Goal: Task Accomplishment & Management: Use online tool/utility

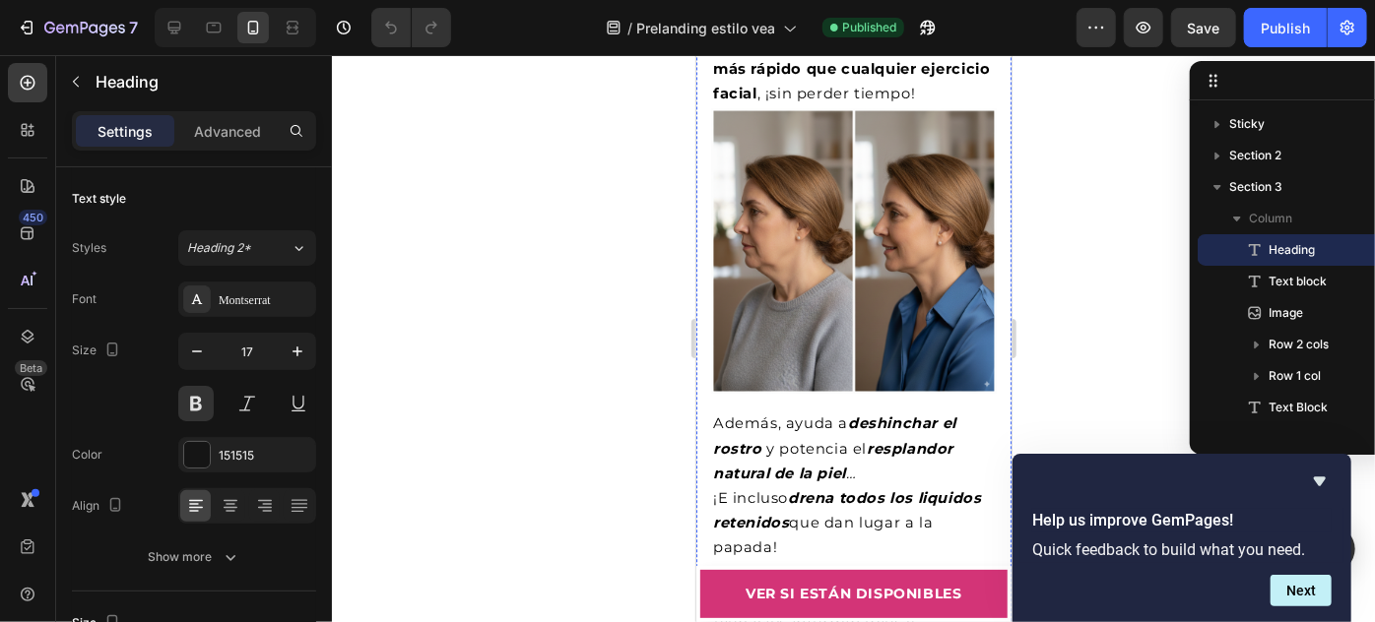
scroll to position [7609, 0]
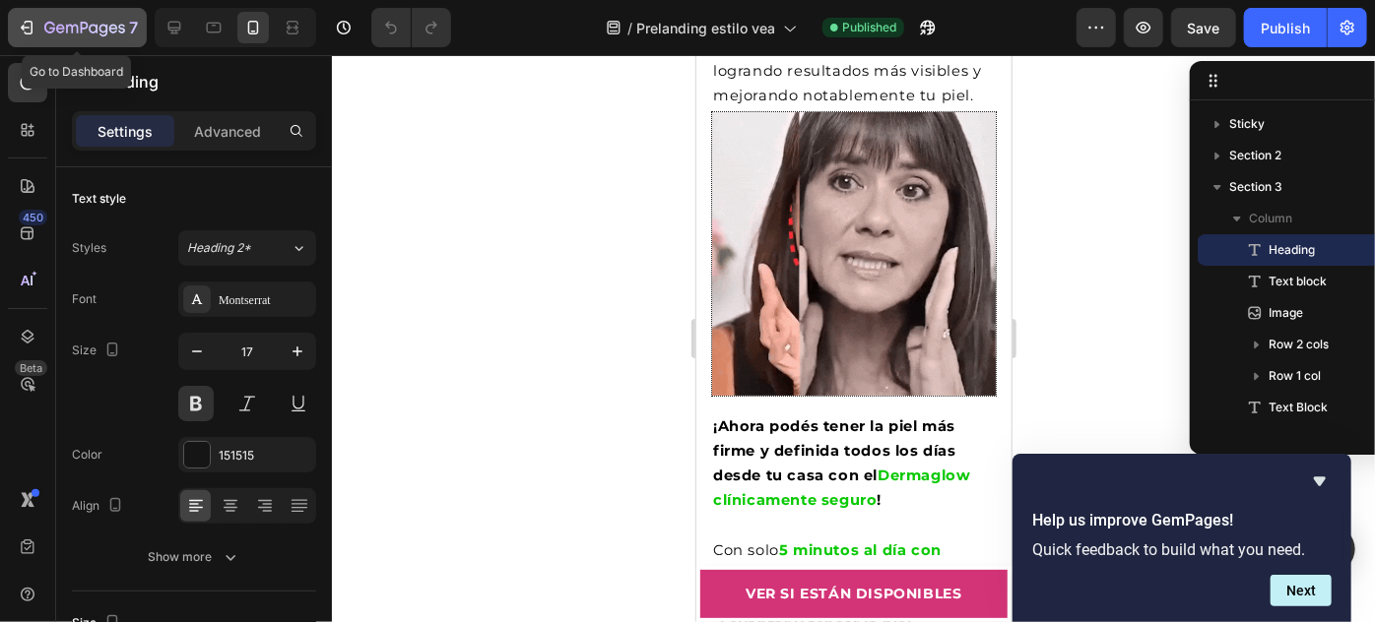
click at [36, 17] on div "7" at bounding box center [77, 28] width 121 height 24
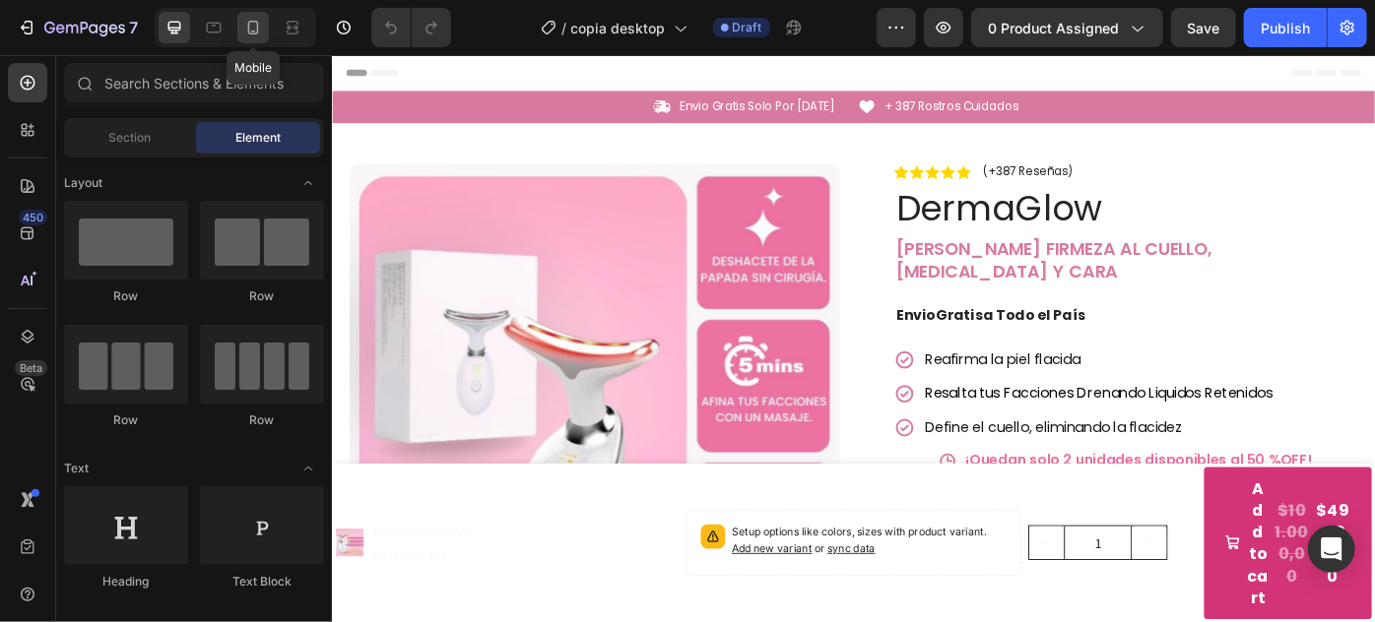
click at [257, 31] on icon at bounding box center [253, 28] width 11 height 14
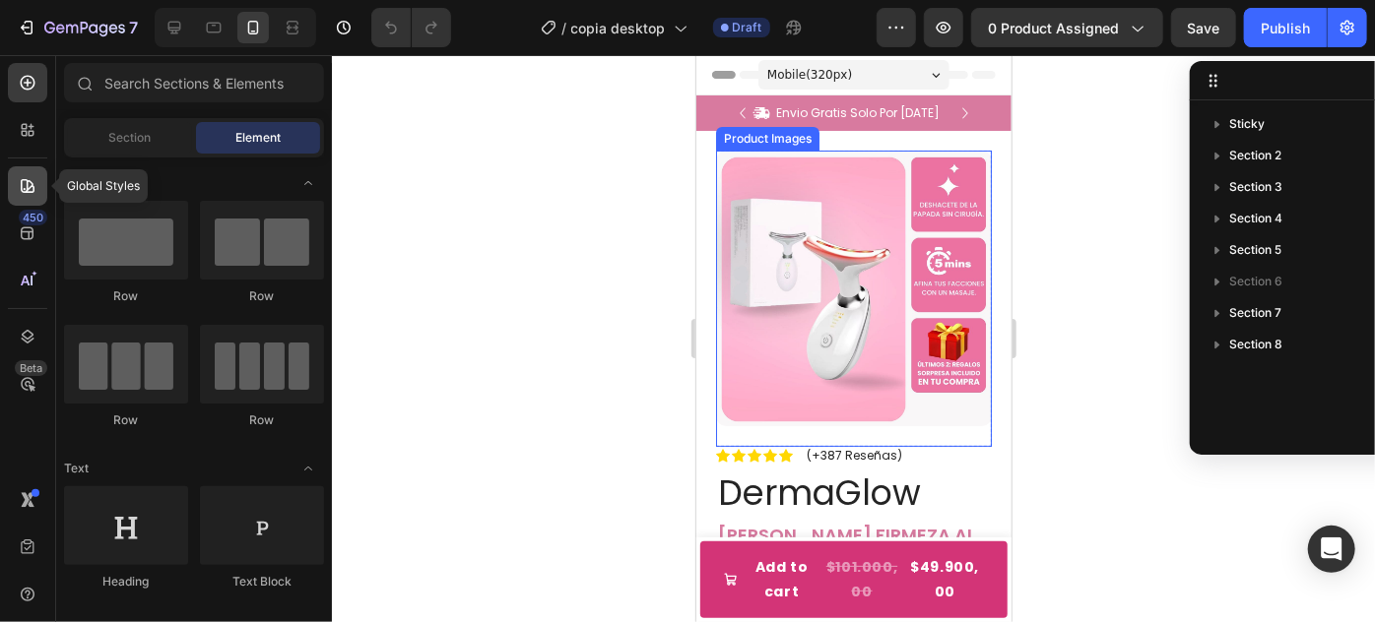
click at [21, 193] on icon at bounding box center [28, 186] width 20 height 20
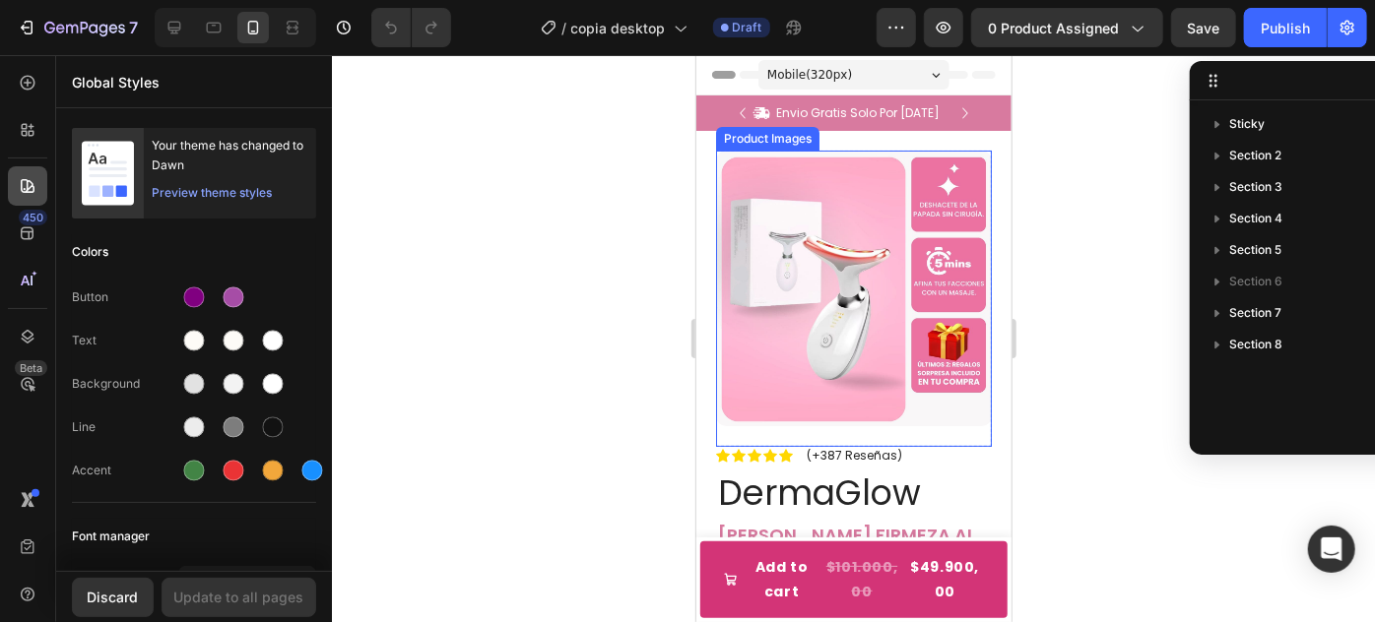
click at [26, 176] on icon at bounding box center [28, 186] width 20 height 20
click at [32, 78] on icon at bounding box center [28, 83] width 15 height 15
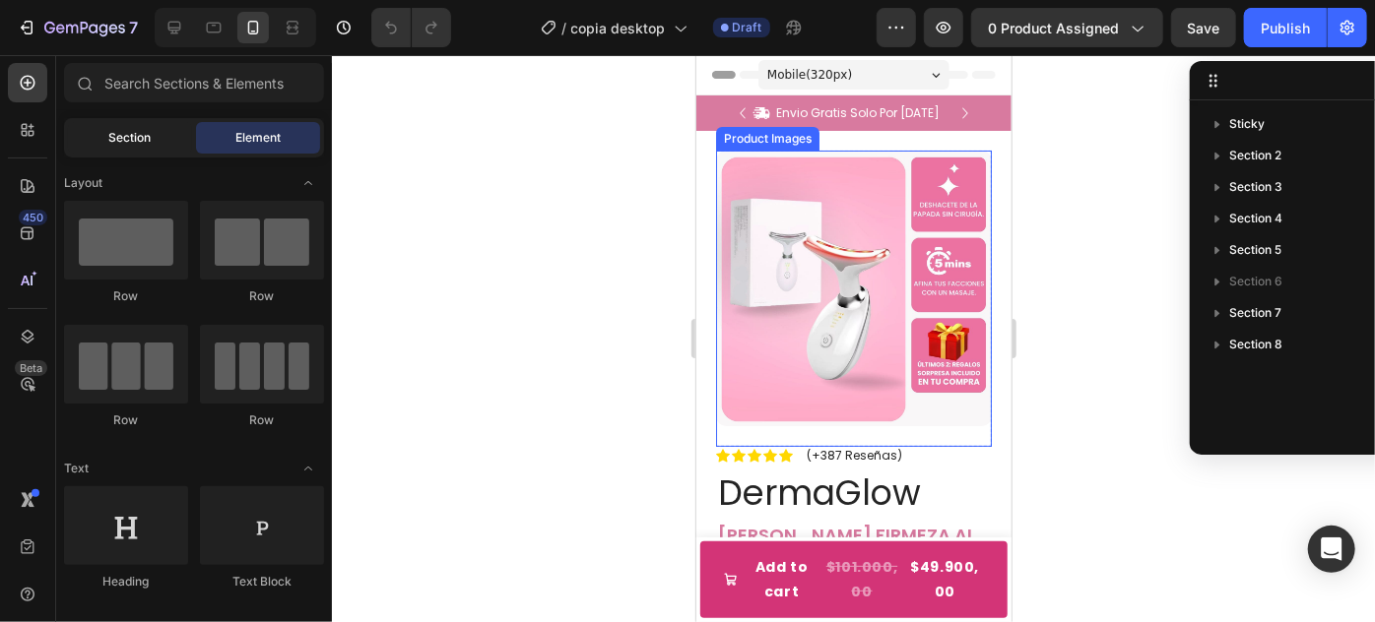
click at [133, 129] on span "Section" at bounding box center [130, 138] width 42 height 18
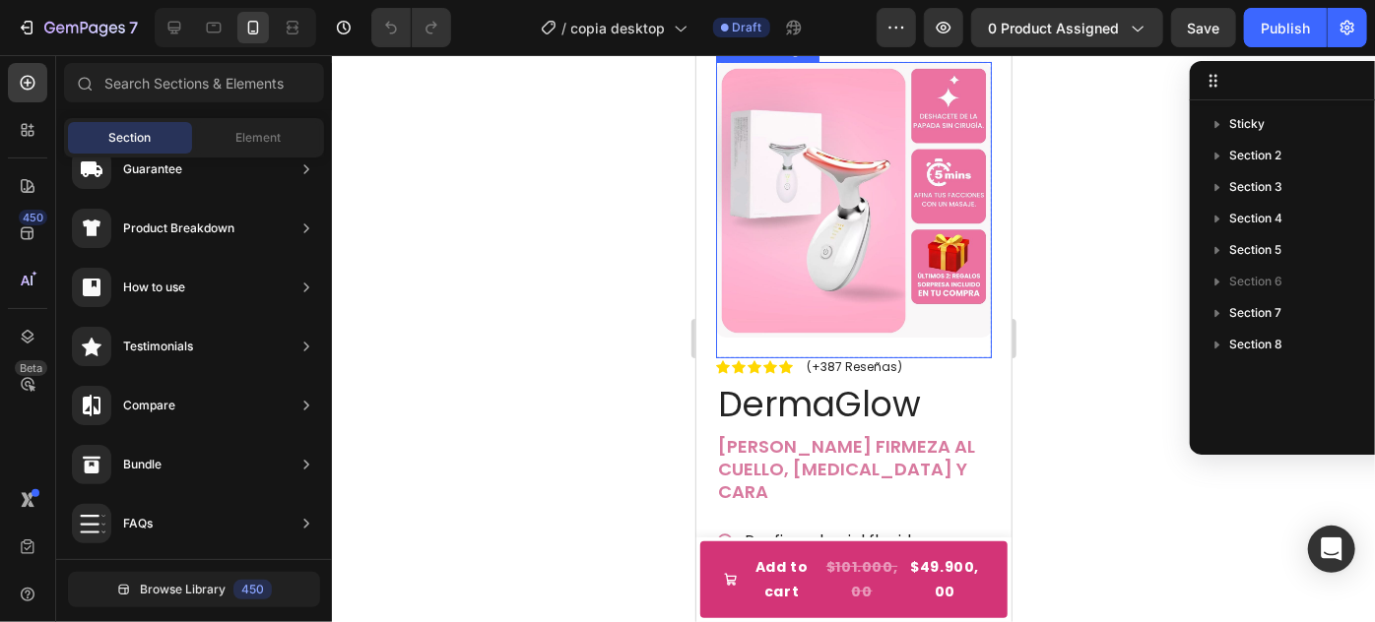
scroll to position [178, 0]
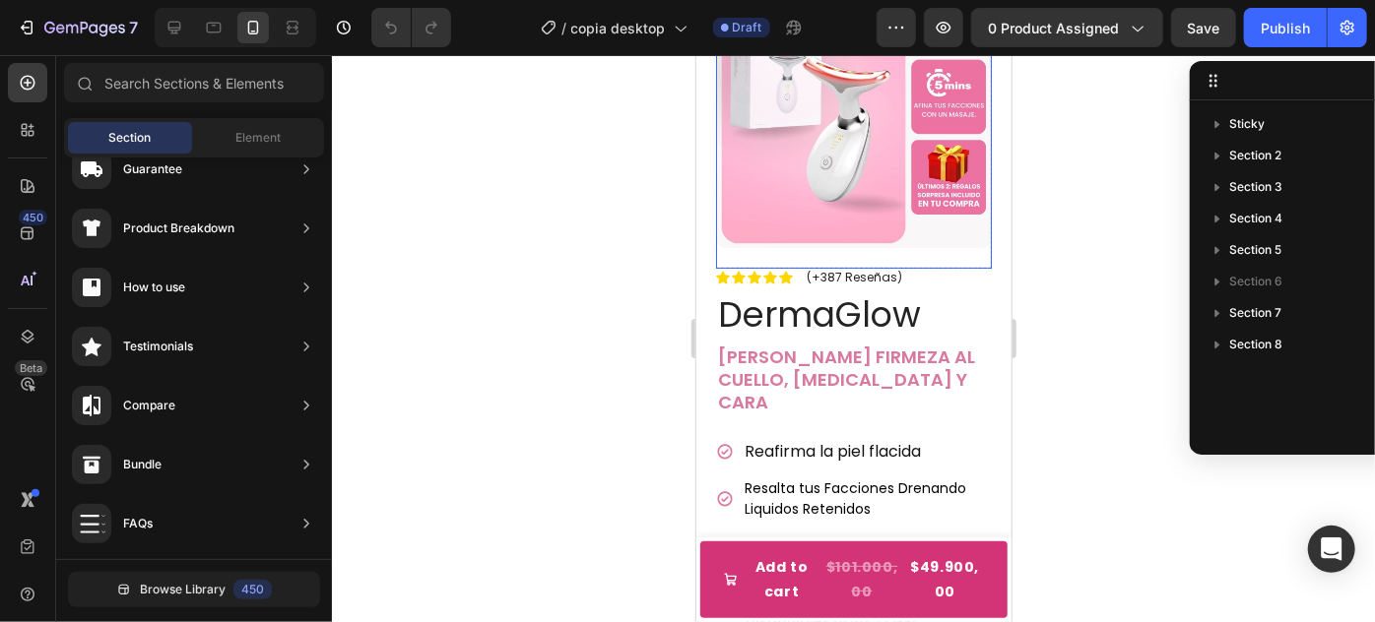
click at [882, 161] on img at bounding box center [853, 109] width 276 height 276
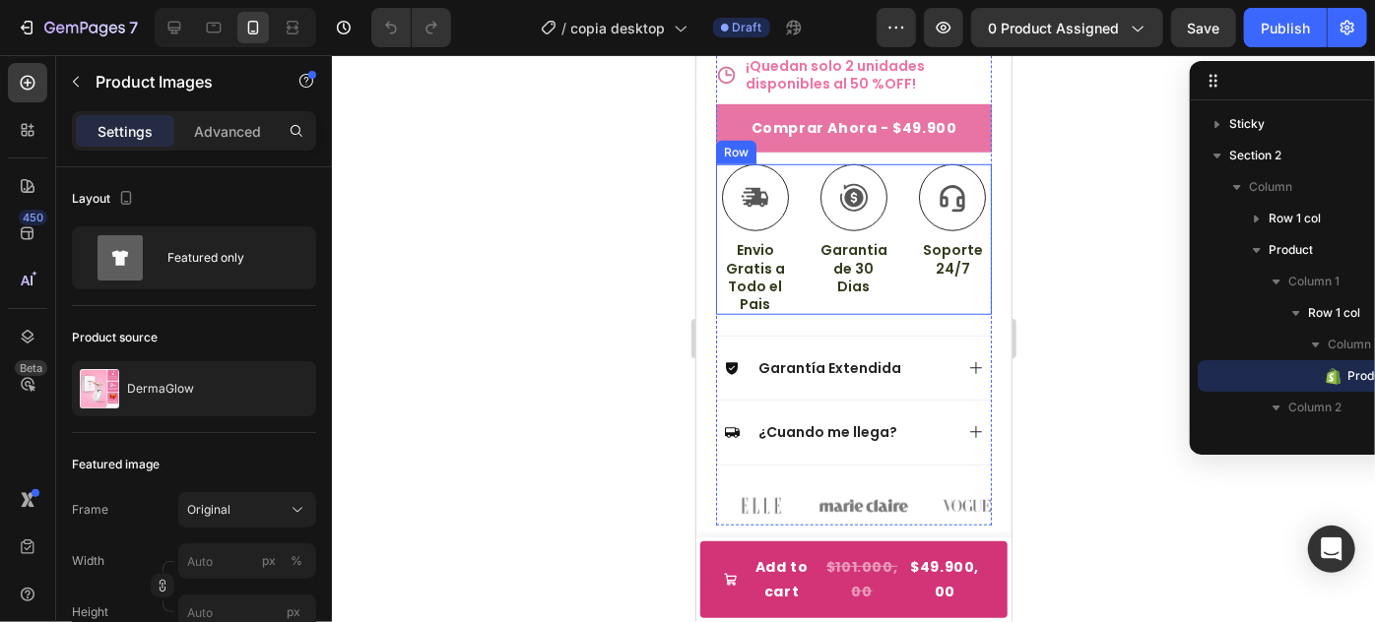
scroll to position [895, 0]
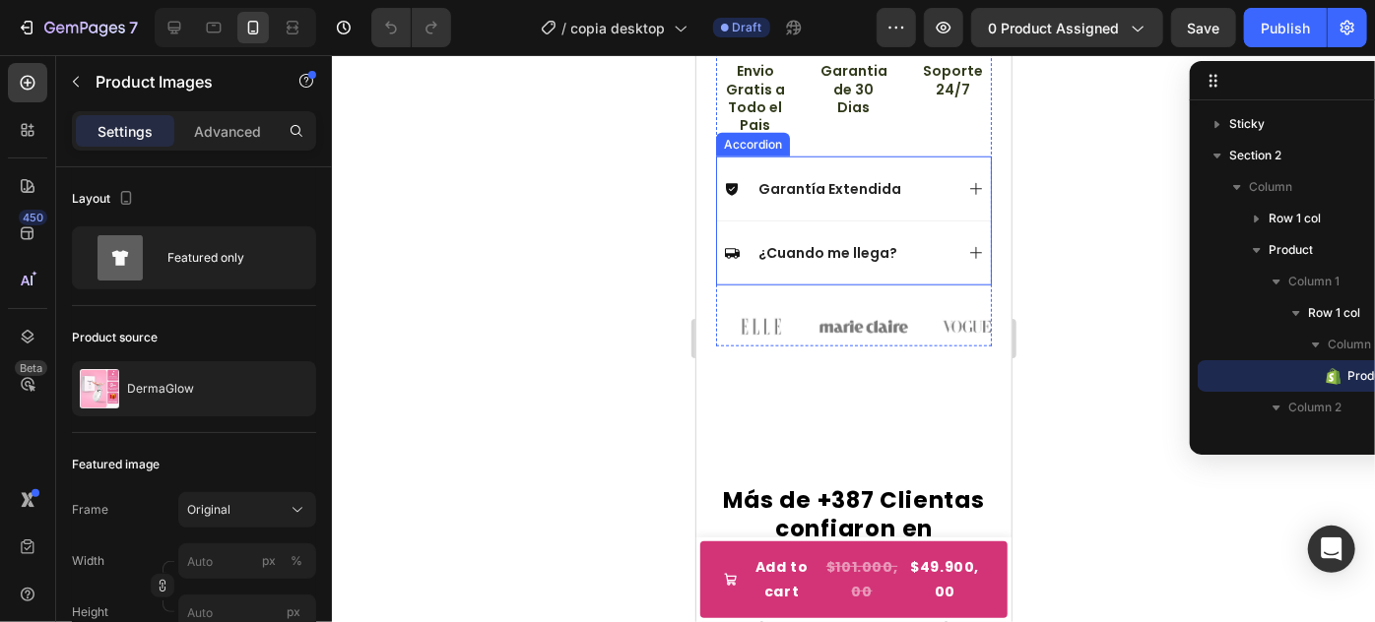
click at [967, 180] on icon at bounding box center [975, 188] width 16 height 16
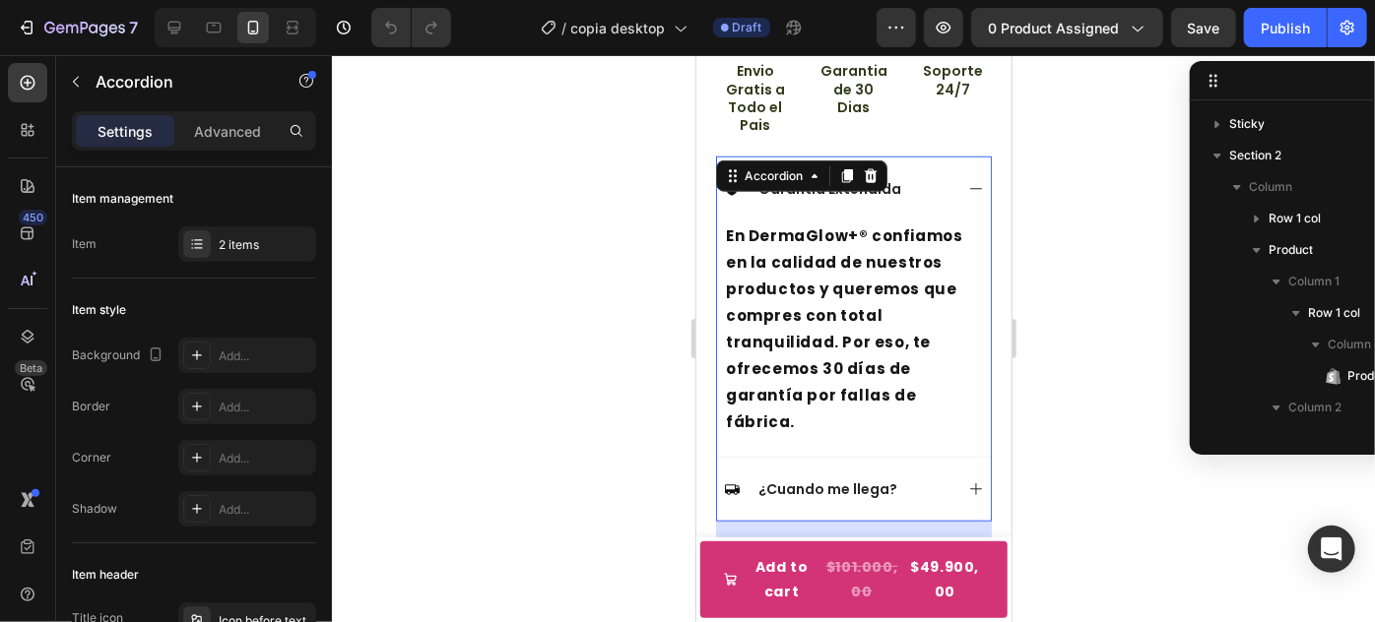
scroll to position [498, 0]
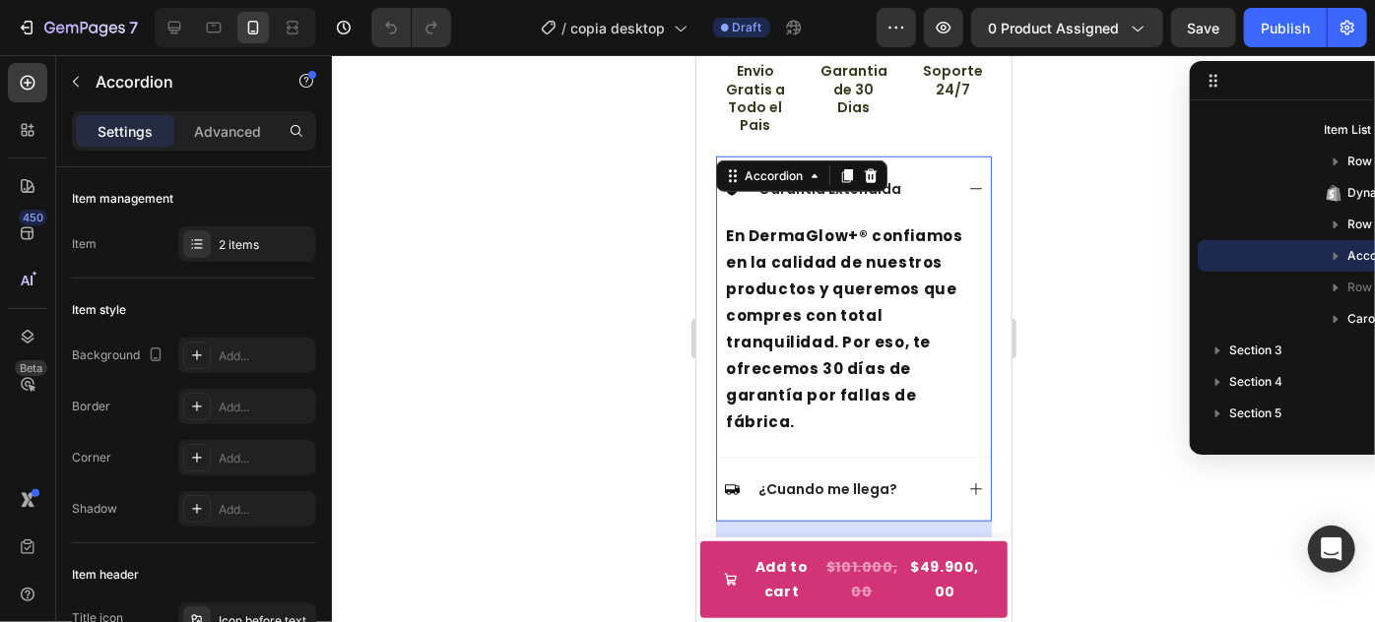
click at [967, 180] on icon at bounding box center [975, 188] width 16 height 16
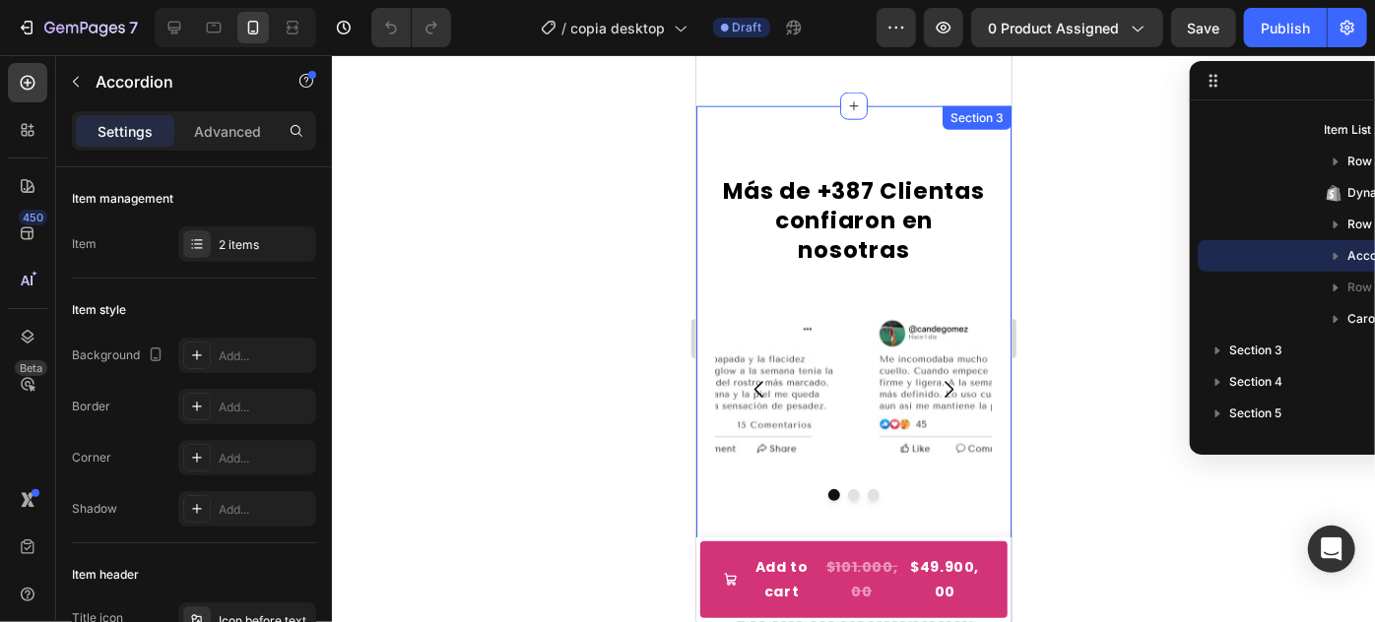
scroll to position [1342, 0]
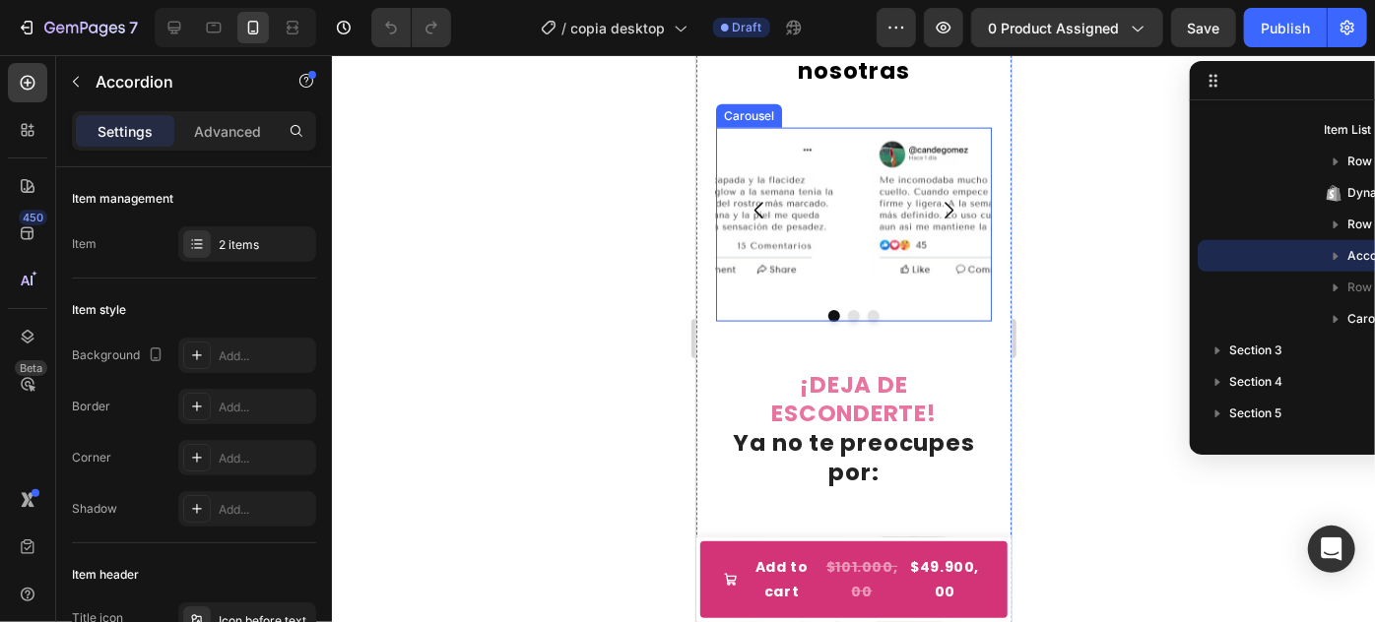
click at [935, 214] on icon "Carousel Next Arrow" at bounding box center [947, 210] width 24 height 24
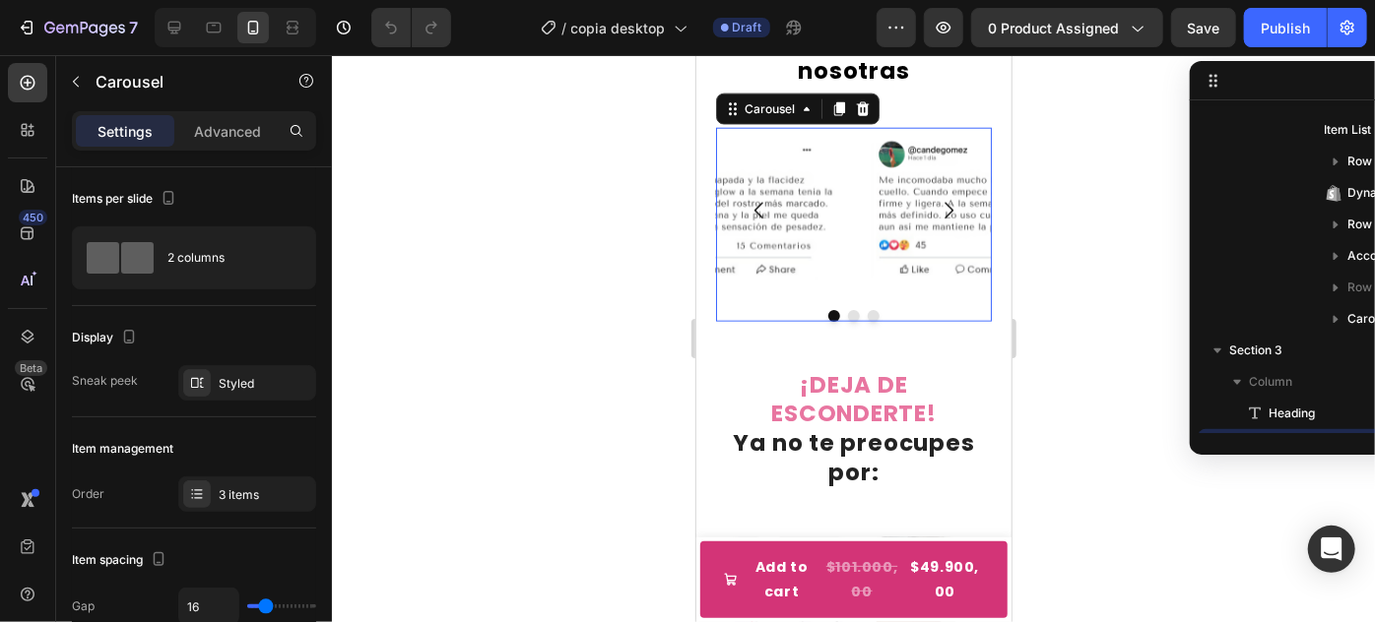
scroll to position [687, 0]
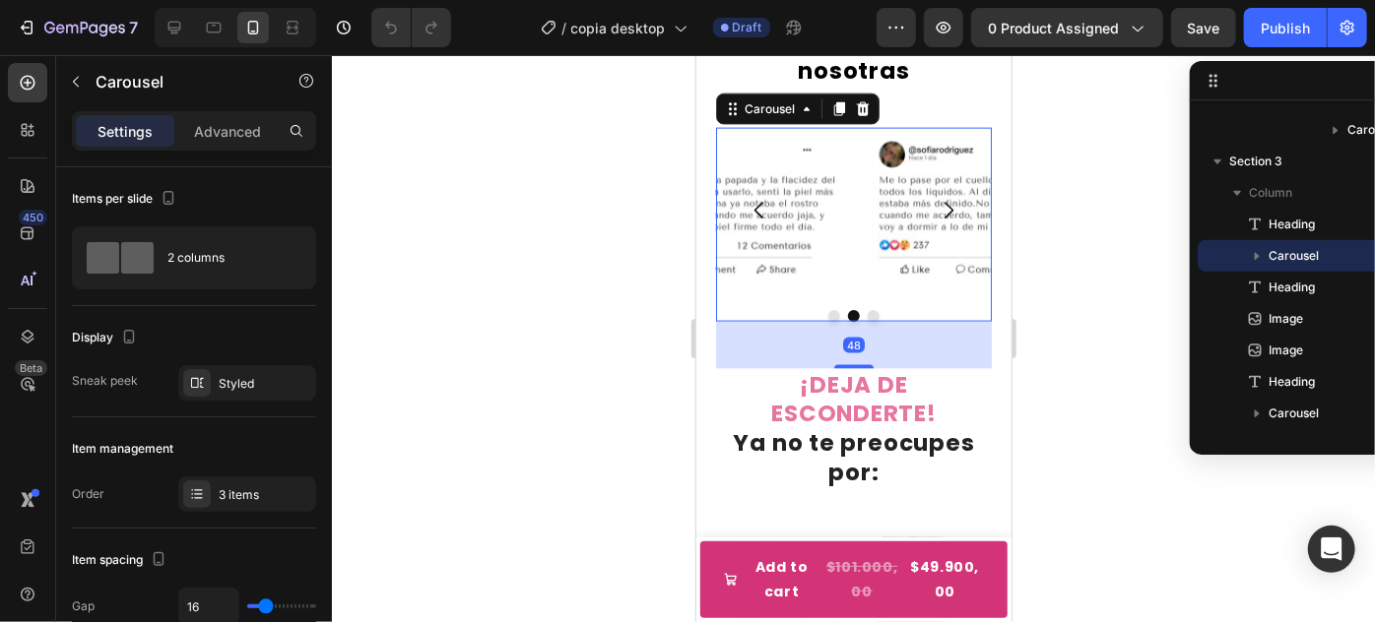
click at [935, 214] on icon "Carousel Next Arrow" at bounding box center [947, 210] width 24 height 24
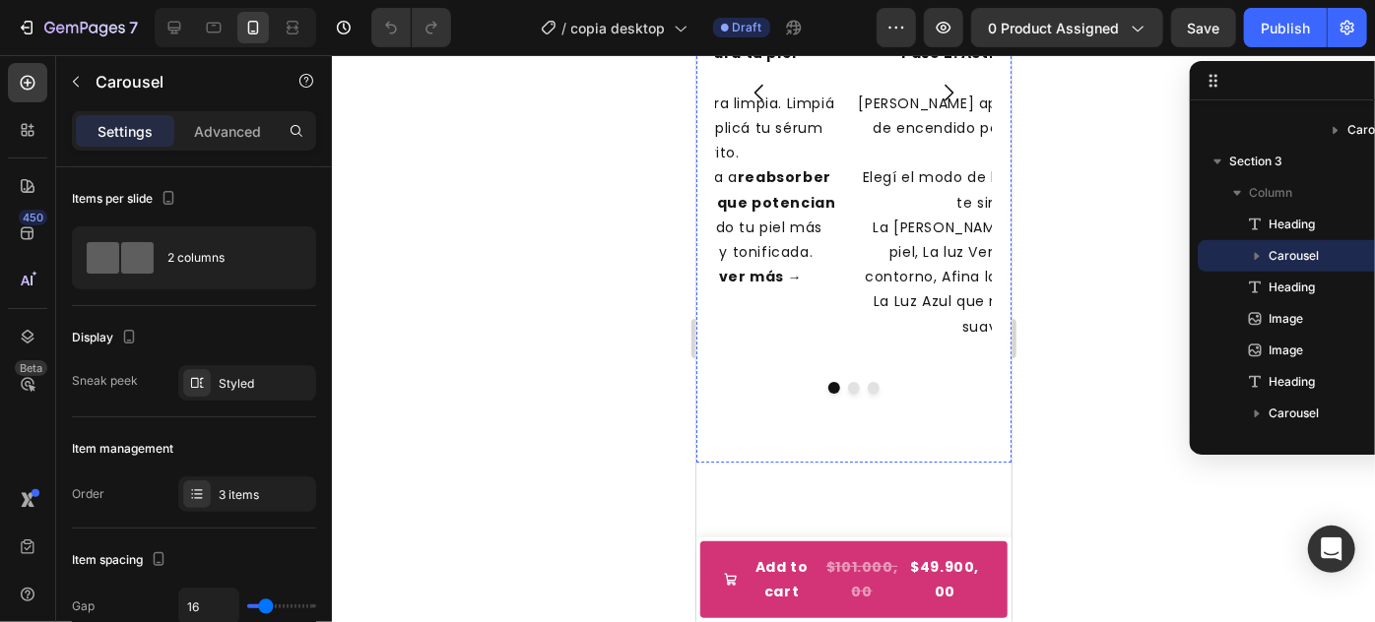
scroll to position [2864, 0]
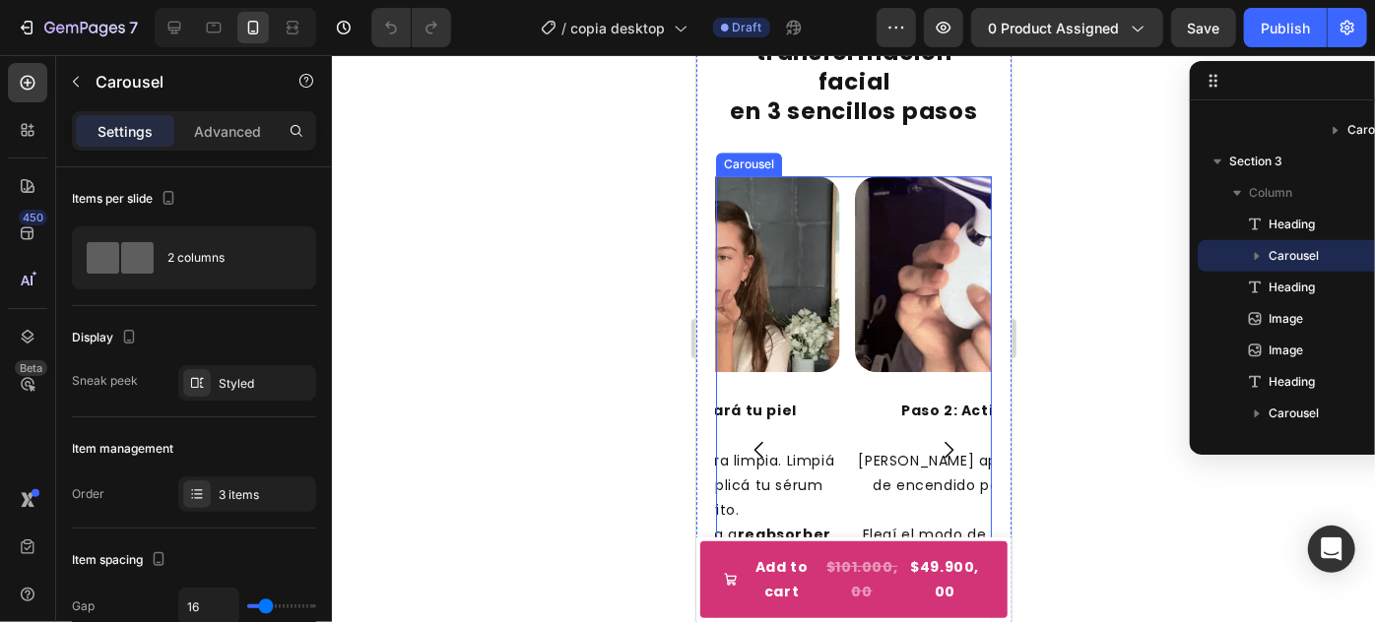
click at [763, 437] on icon "Carousel Back Arrow" at bounding box center [758, 449] width 24 height 24
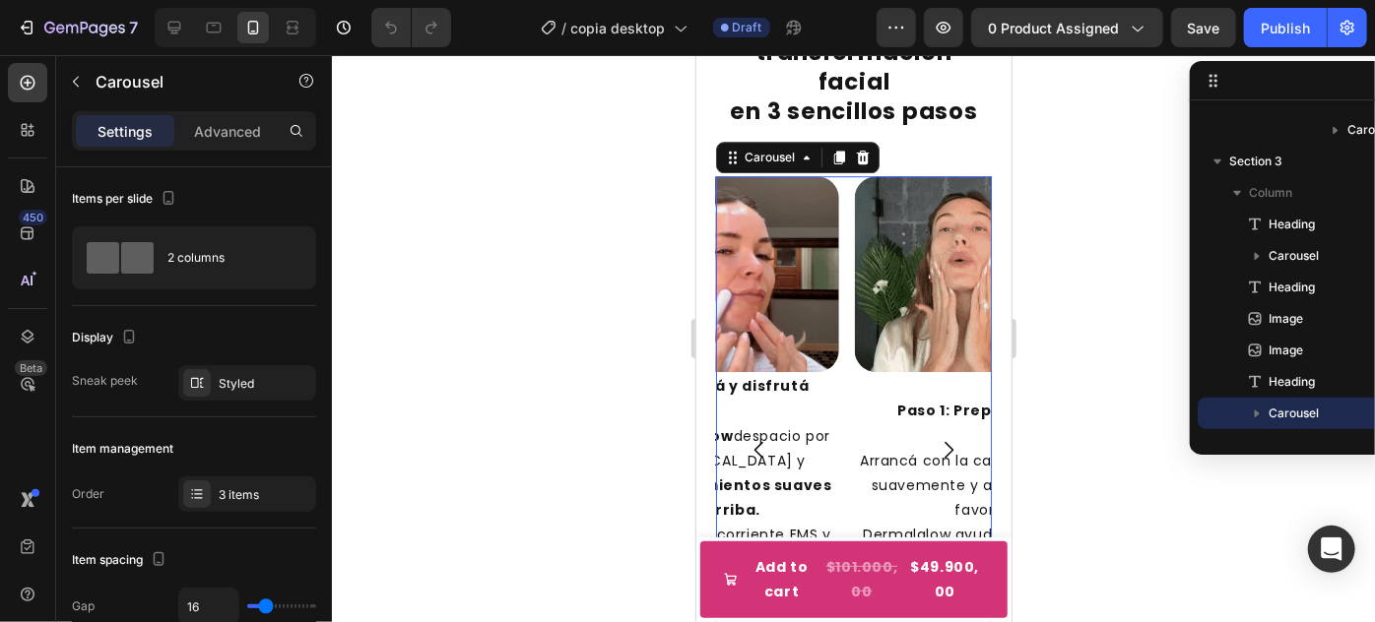
click at [763, 437] on icon "Carousel Back Arrow" at bounding box center [758, 449] width 24 height 24
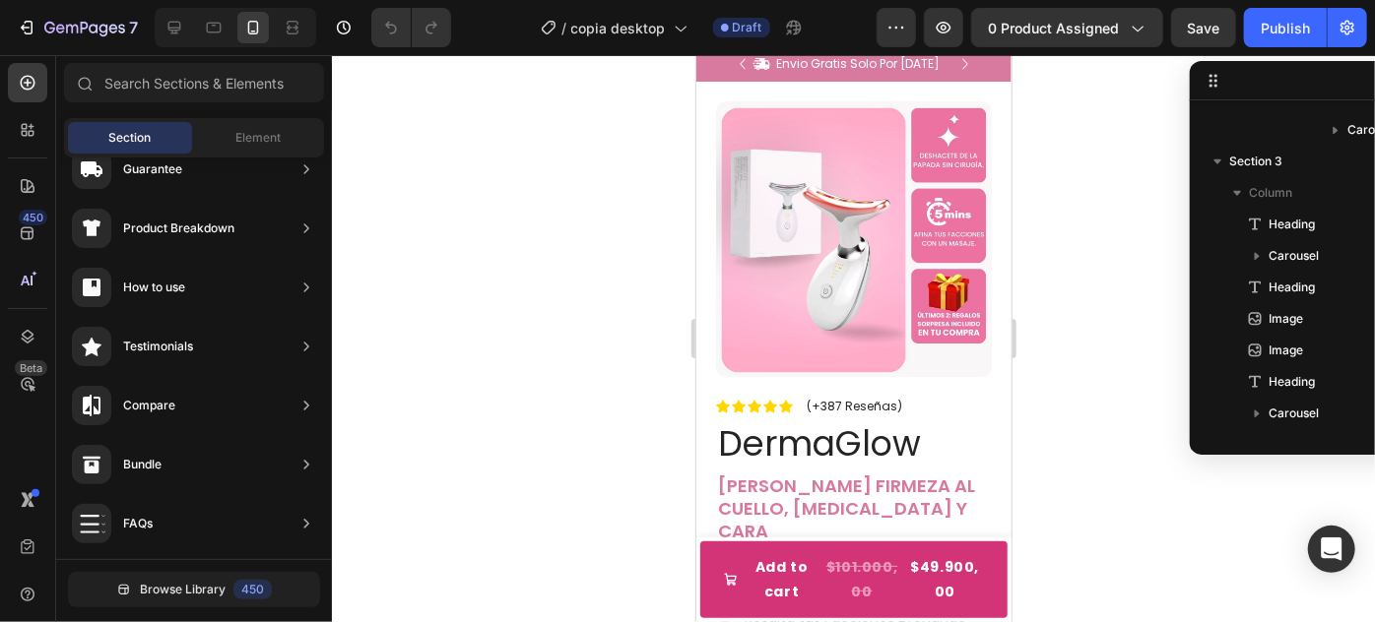
scroll to position [0, 0]
